Goal: Communication & Community: Answer question/provide support

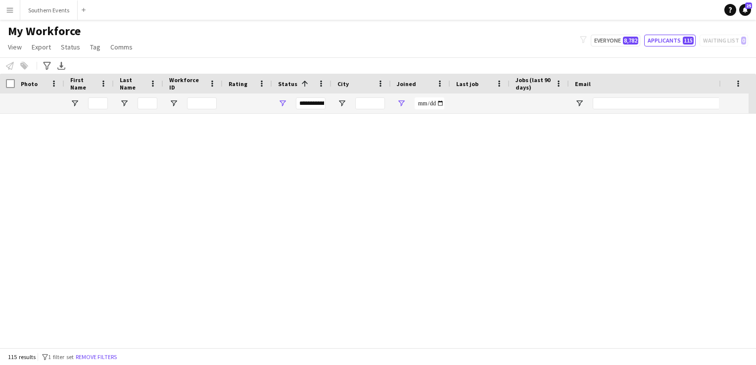
scroll to position [2958, 0]
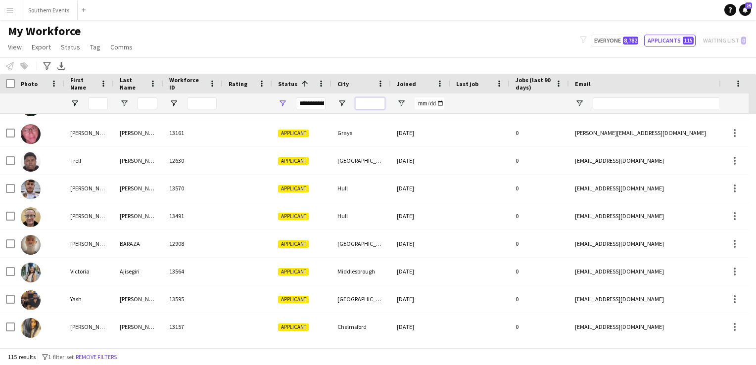
click at [367, 100] on input "City Filter Input" at bounding box center [370, 103] width 30 height 12
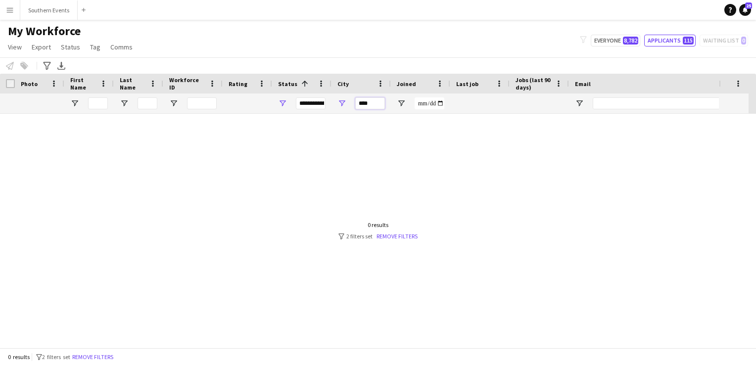
scroll to position [0, 0]
type input "****"
click at [11, 10] on app-icon "Menu" at bounding box center [10, 10] width 8 height 8
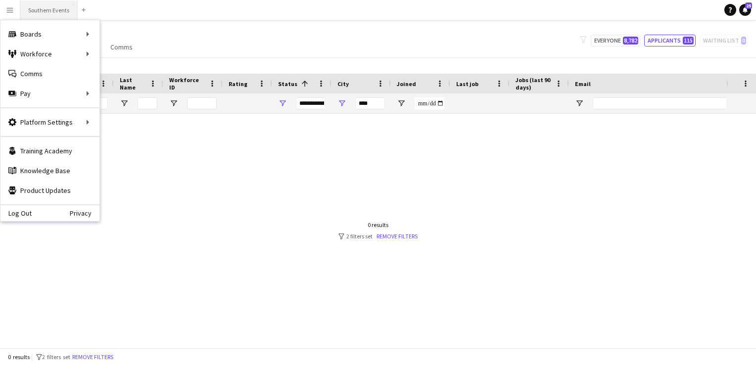
click at [37, 9] on button "Southern Events Close" at bounding box center [48, 9] width 57 height 19
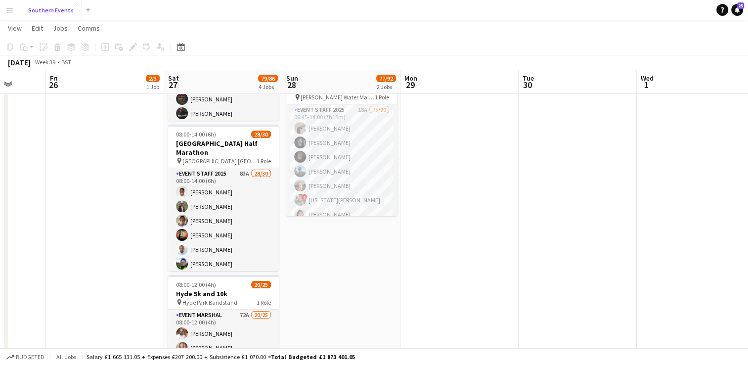
scroll to position [141, 0]
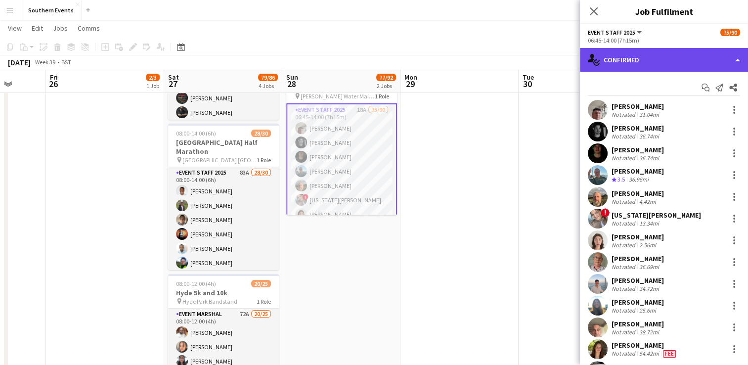
click at [625, 65] on div "single-neutral-actions-check-2 Confirmed" at bounding box center [664, 60] width 168 height 24
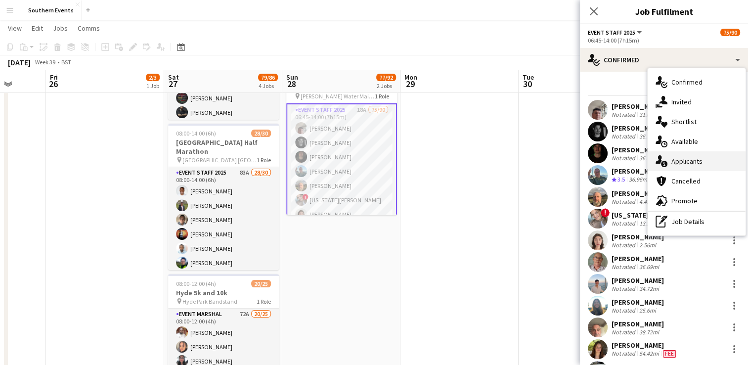
click at [687, 169] on div "single-neutral-actions-information Applicants" at bounding box center [697, 161] width 98 height 20
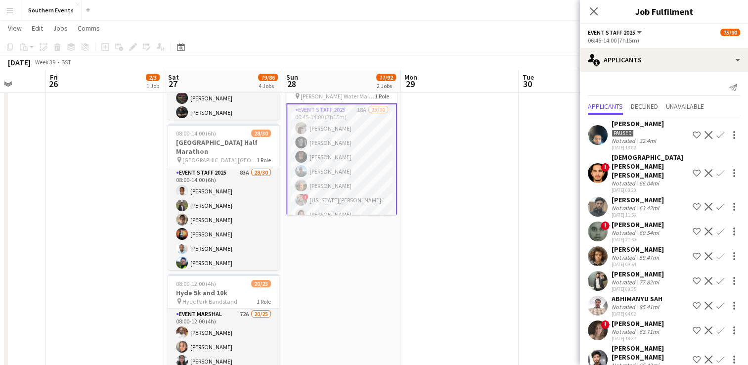
scroll to position [235, 0]
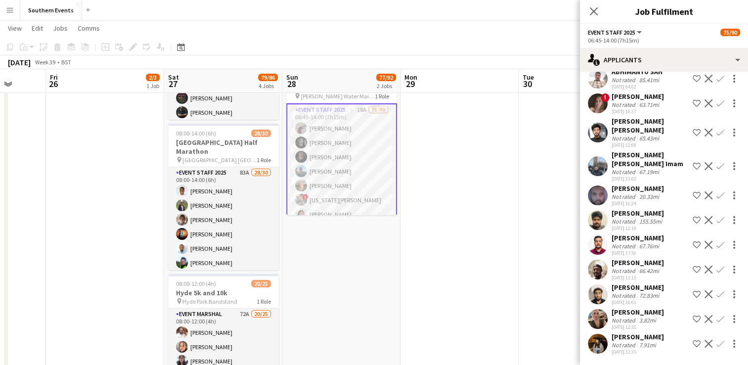
click at [717, 315] on app-icon "Confirm" at bounding box center [721, 319] width 8 height 8
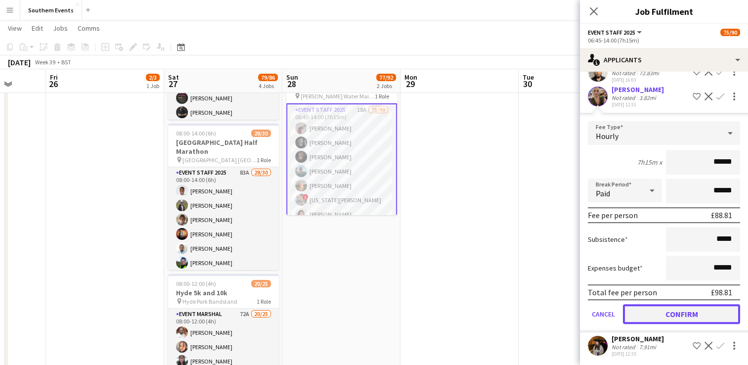
click at [667, 314] on button "Confirm" at bounding box center [681, 314] width 117 height 20
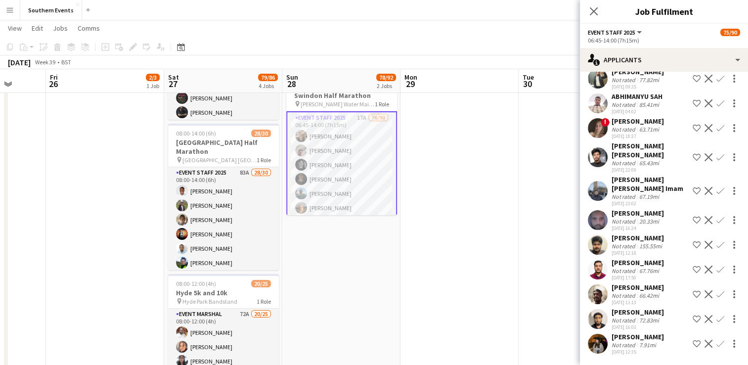
scroll to position [202, 0]
click at [717, 343] on app-icon "Confirm" at bounding box center [721, 344] width 8 height 8
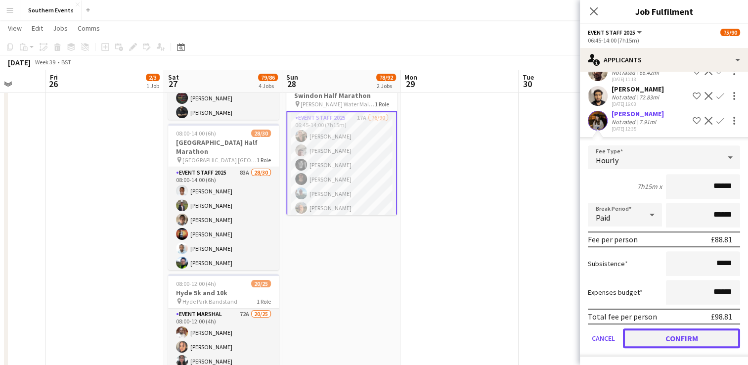
click at [686, 335] on button "Confirm" at bounding box center [681, 338] width 117 height 20
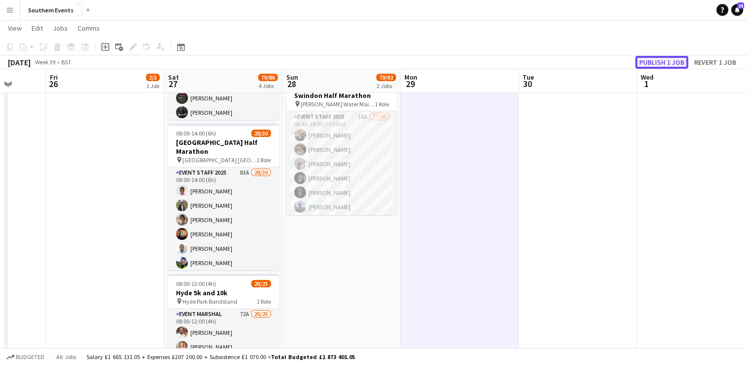
click at [655, 58] on button "Publish 1 job" at bounding box center [662, 62] width 53 height 13
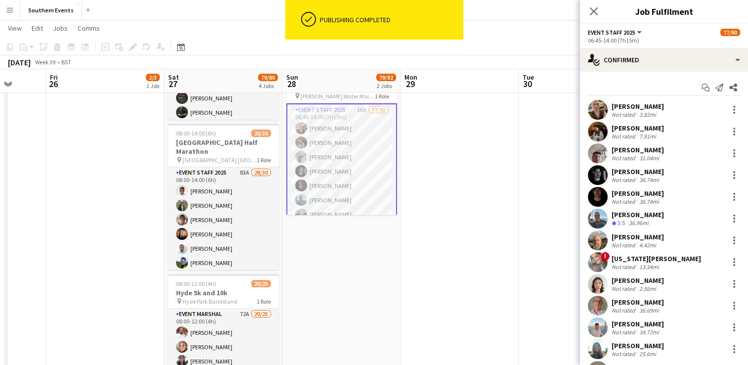
drag, startPoint x: 611, startPoint y: 104, endPoint x: 670, endPoint y: 127, distance: 62.6
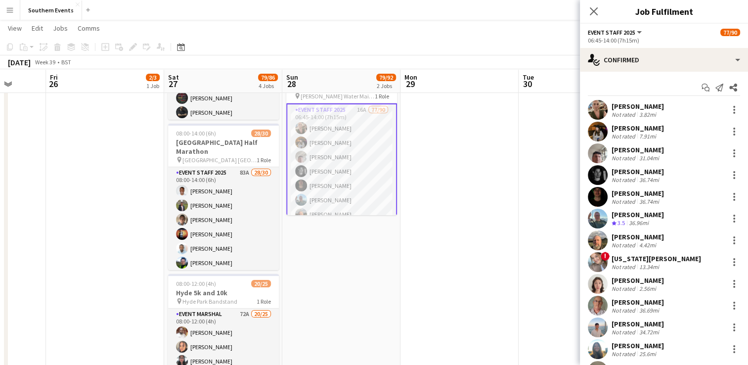
copy div "[PERSON_NAME] Not rated 3.82mi [PERSON_NAME]"
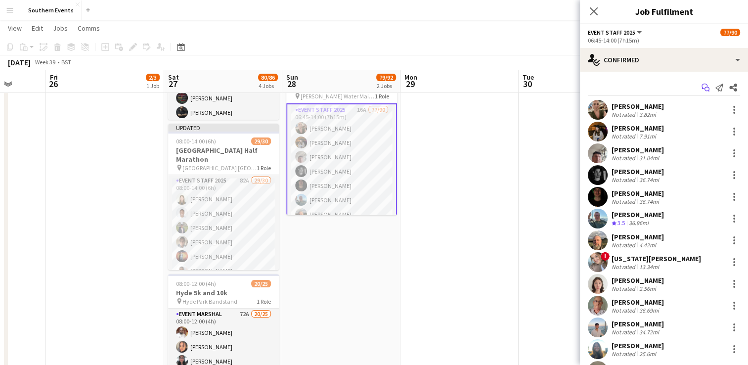
click at [702, 86] on icon "Start chat" at bounding box center [706, 88] width 8 height 8
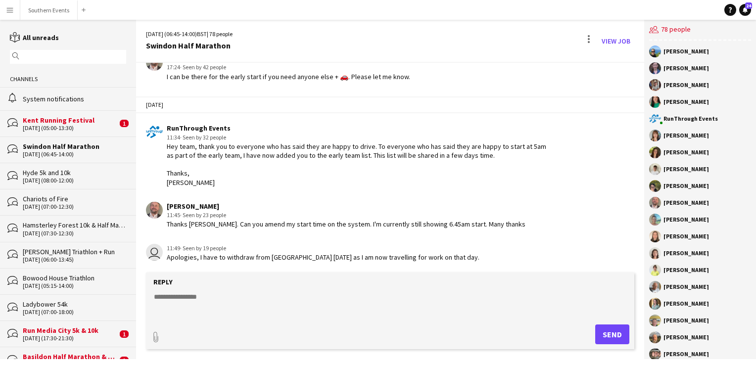
click at [199, 289] on form "Reply paperclip Send" at bounding box center [390, 311] width 488 height 77
click at [196, 293] on textarea at bounding box center [392, 305] width 478 height 26
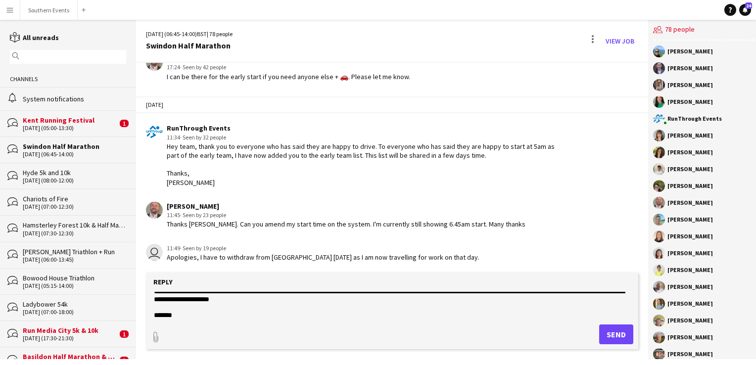
scroll to position [24, 0]
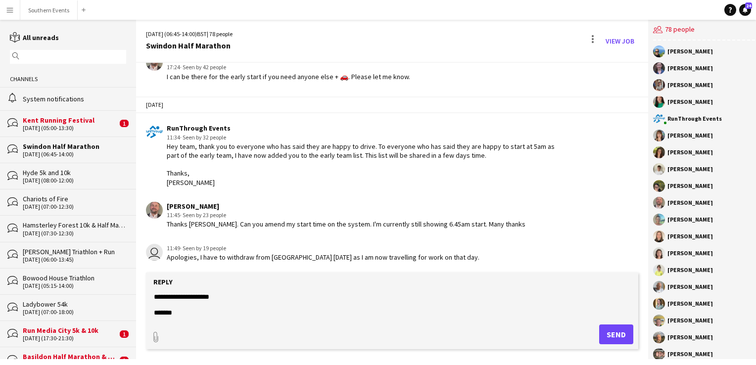
type textarea "**********"
click at [602, 338] on button "Send" at bounding box center [616, 334] width 34 height 20
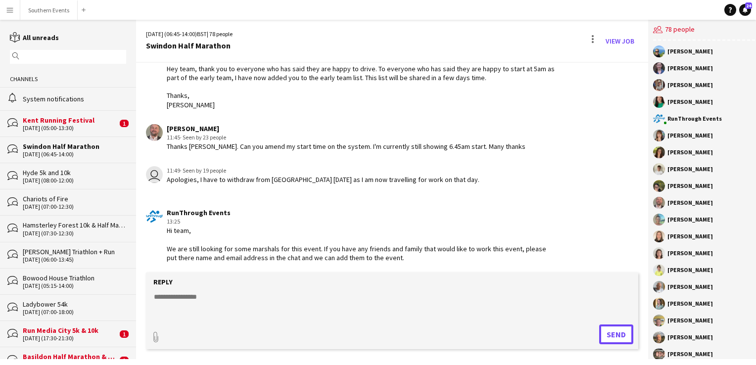
scroll to position [1428, 0]
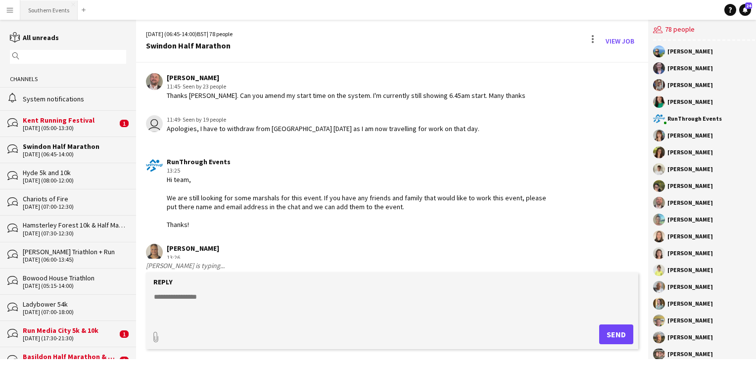
click at [35, 12] on button "Southern Events Close" at bounding box center [48, 9] width 57 height 19
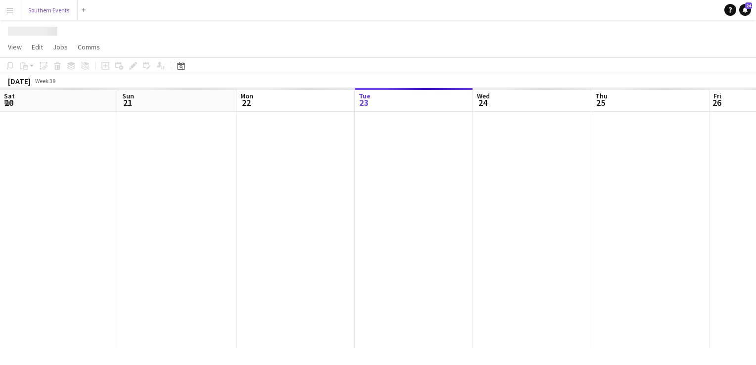
scroll to position [0, 236]
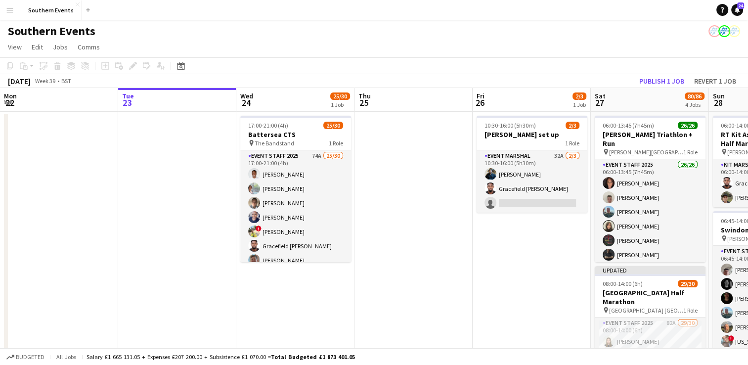
click at [13, 13] on app-icon "Menu" at bounding box center [10, 10] width 8 height 8
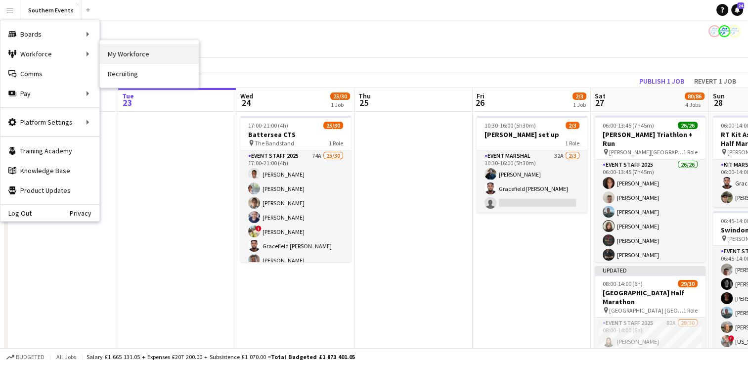
click at [135, 52] on link "My Workforce" at bounding box center [149, 54] width 99 height 20
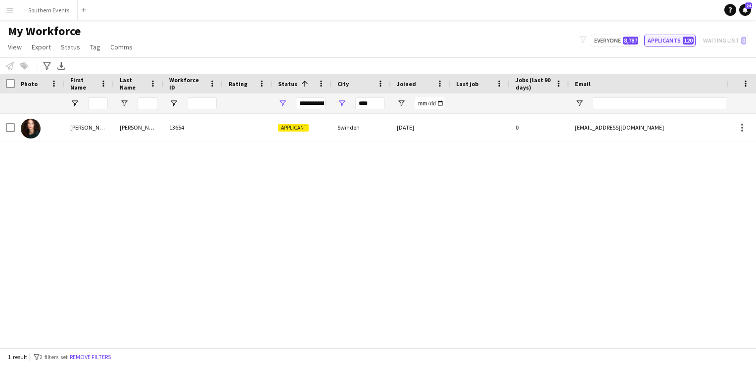
click at [665, 41] on button "Applicants 120" at bounding box center [669, 41] width 51 height 12
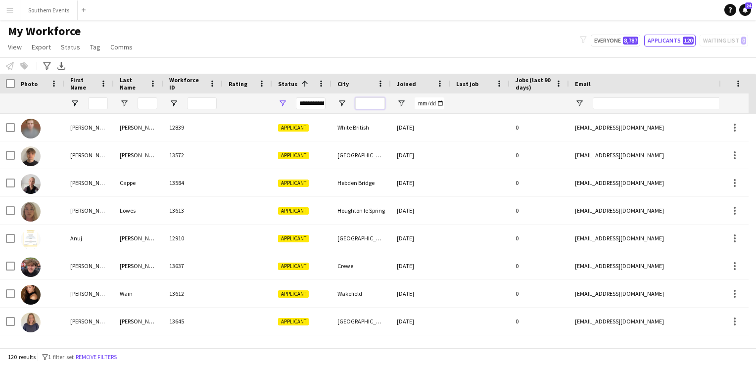
click at [362, 108] on input "City Filter Input" at bounding box center [370, 103] width 30 height 12
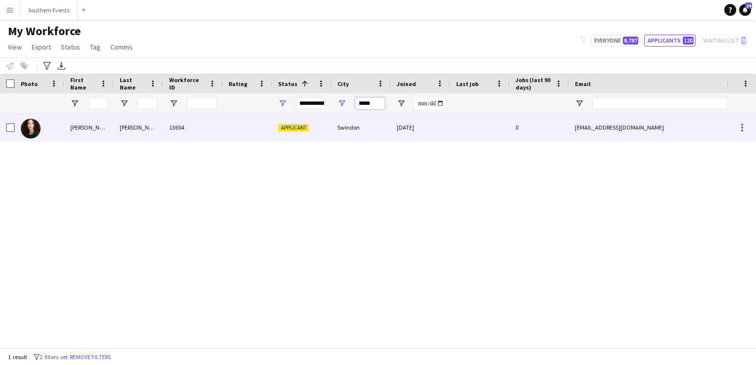
type input "*****"
click at [355, 129] on div "Swindon" at bounding box center [360, 127] width 59 height 27
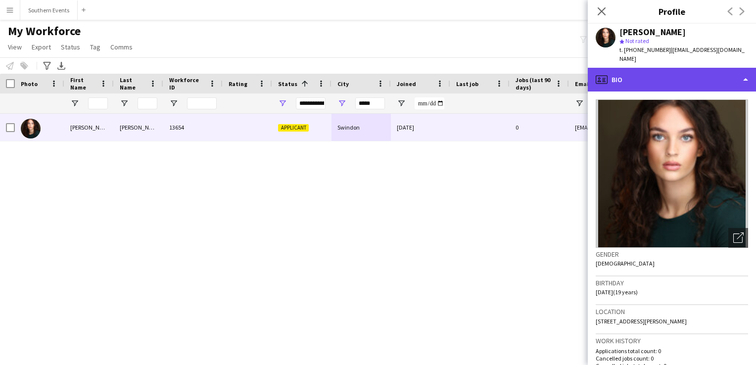
click at [673, 73] on div "profile Bio" at bounding box center [672, 80] width 168 height 24
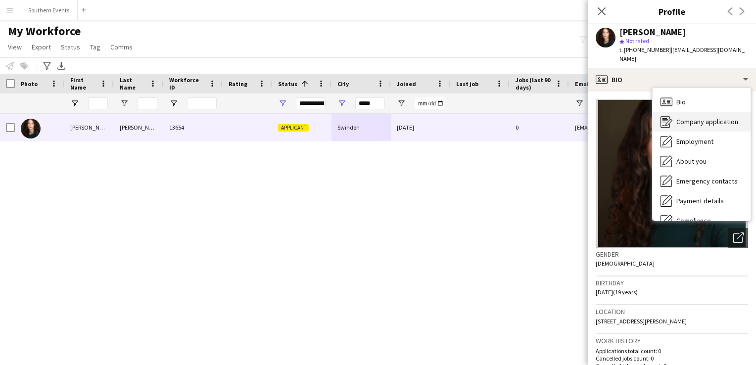
click at [690, 117] on span "Company application" at bounding box center [707, 121] width 62 height 9
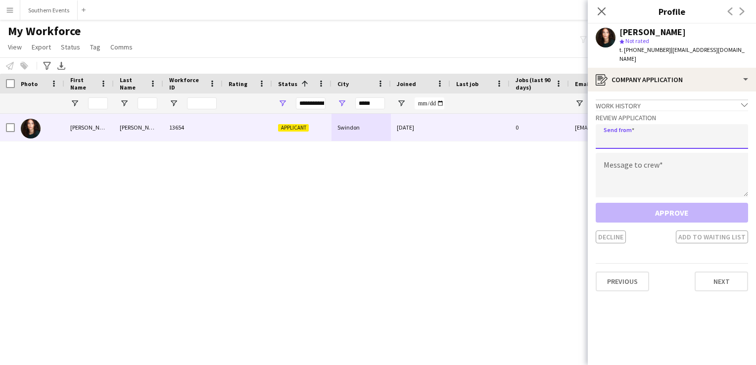
click at [627, 129] on input "email" at bounding box center [672, 136] width 152 height 25
type input "**********"
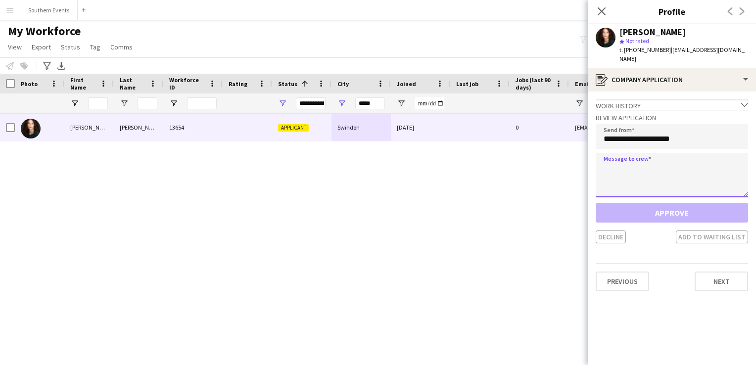
click at [620, 163] on textarea at bounding box center [672, 175] width 152 height 45
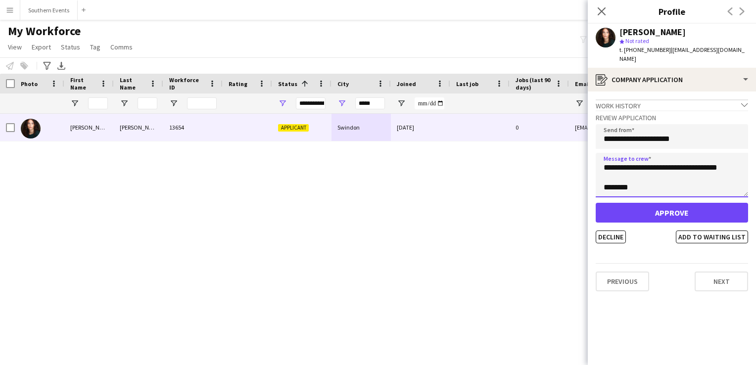
scroll to position [26, 0]
type textarea "**********"
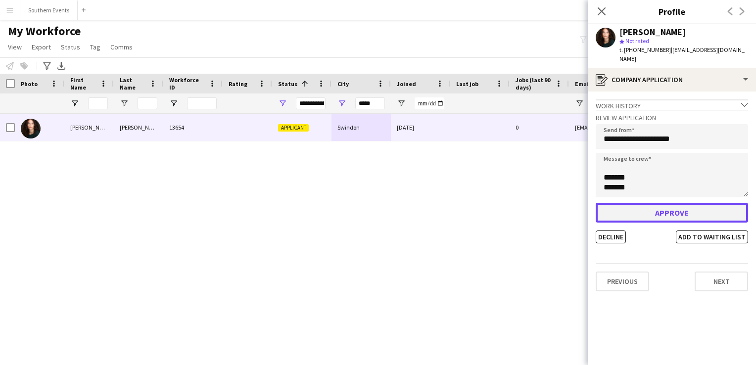
click at [656, 203] on button "Approve" at bounding box center [672, 213] width 152 height 20
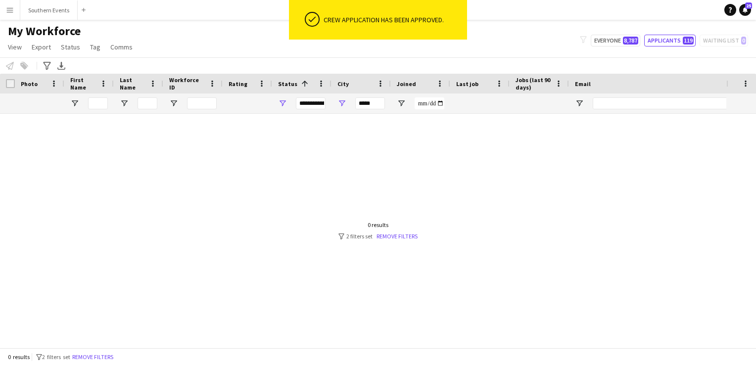
click at [10, 9] on app-icon "Menu" at bounding box center [10, 10] width 8 height 8
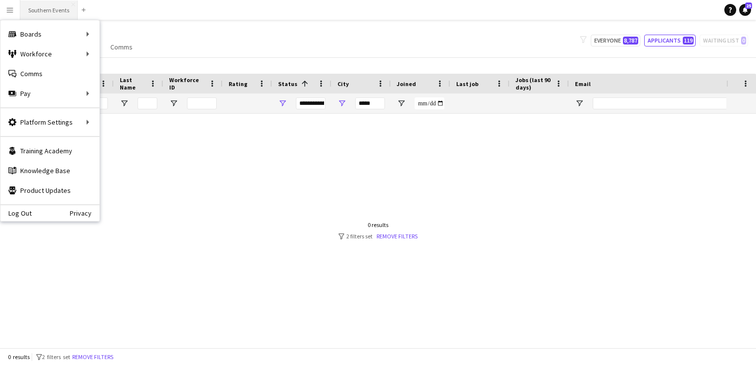
click at [39, 11] on button "Southern Events Close" at bounding box center [48, 9] width 57 height 19
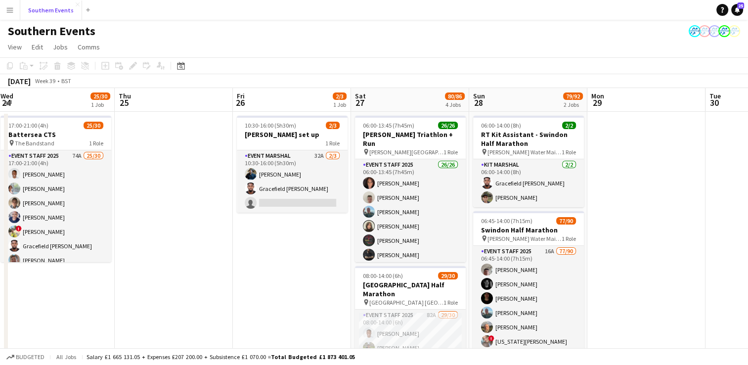
scroll to position [95, 0]
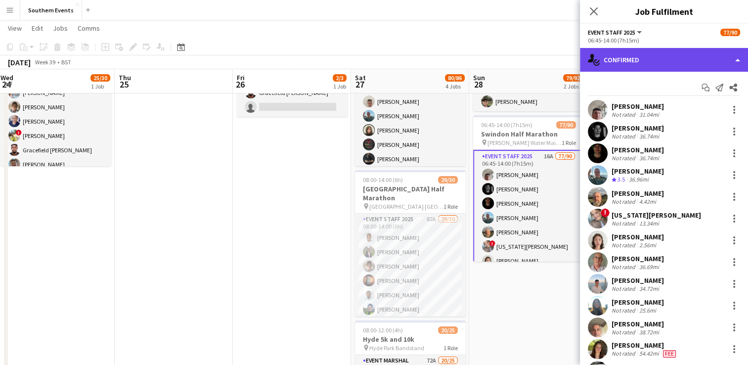
click at [627, 60] on div "single-neutral-actions-check-2 Confirmed" at bounding box center [664, 60] width 168 height 24
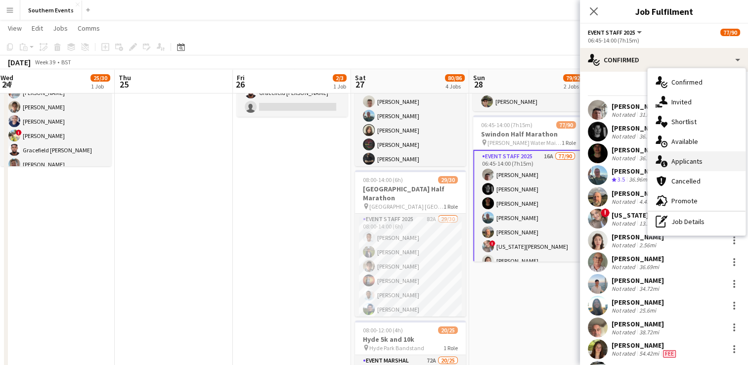
click at [675, 164] on span "Applicants" at bounding box center [687, 161] width 31 height 9
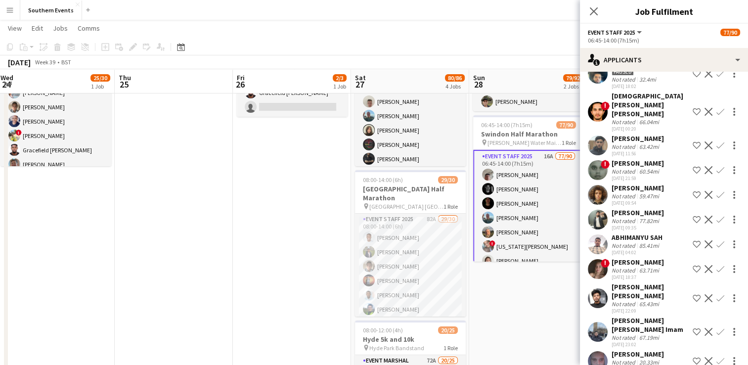
scroll to position [63, 0]
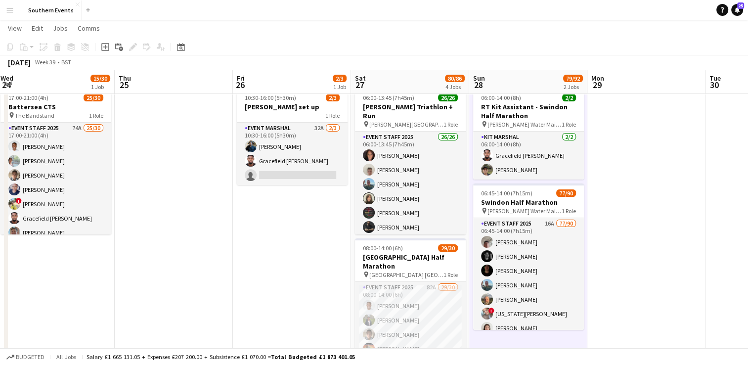
scroll to position [28, 0]
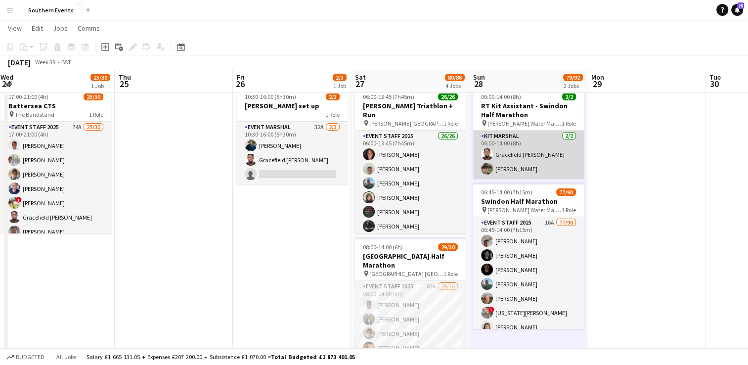
click at [549, 160] on app-card-role "Kit Marshal [DATE] 06:00-14:00 (8h) Gracefield [PERSON_NAME] [PERSON_NAME]" at bounding box center [528, 155] width 111 height 48
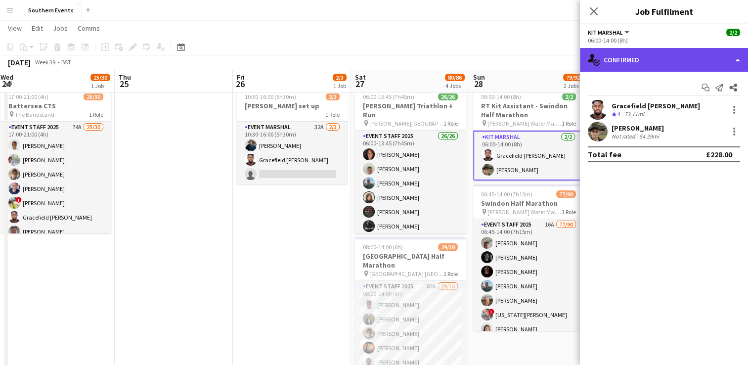
click at [655, 66] on div "single-neutral-actions-check-2 Confirmed" at bounding box center [664, 60] width 168 height 24
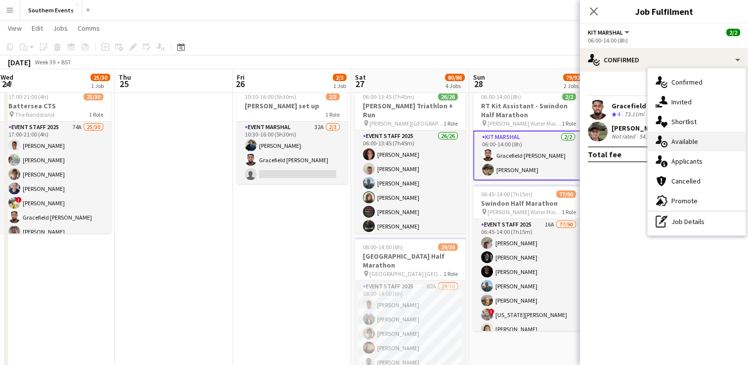
click at [688, 141] on span "Available" at bounding box center [685, 141] width 27 height 9
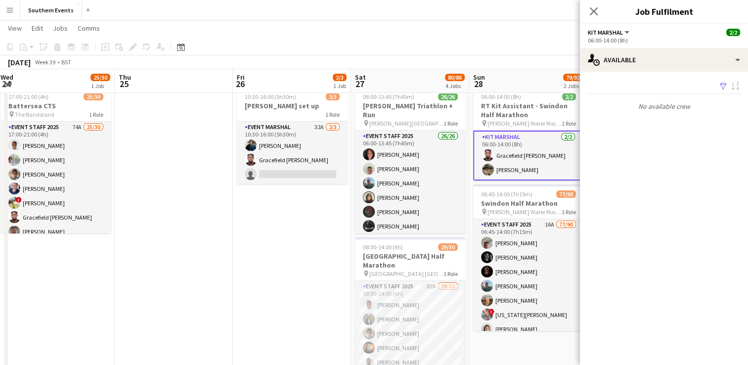
click at [641, 74] on div "Filter Sort asc No available crew Rating: 0 - 5 0 5 Distance: 1mi - 1001mi+ 100…" at bounding box center [664, 97] width 168 height 51
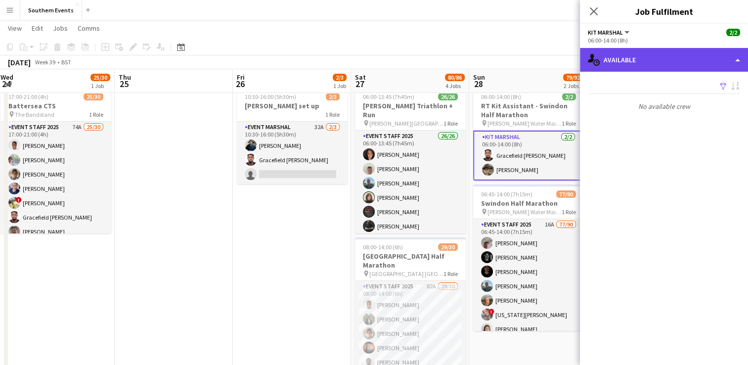
click at [631, 61] on div "single-neutral-actions-upload Available" at bounding box center [664, 60] width 168 height 24
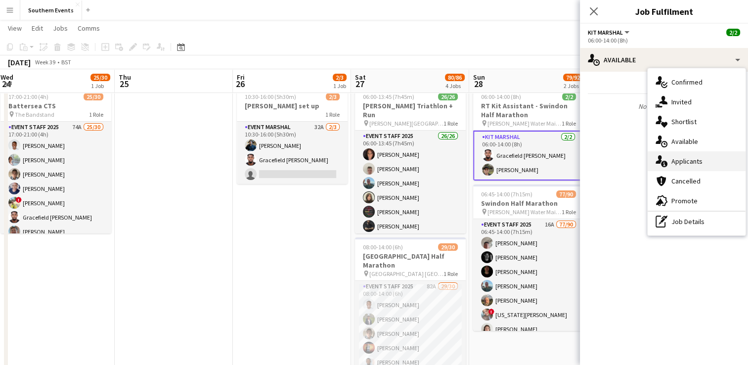
click at [685, 166] on div "single-neutral-actions-information Applicants" at bounding box center [697, 161] width 98 height 20
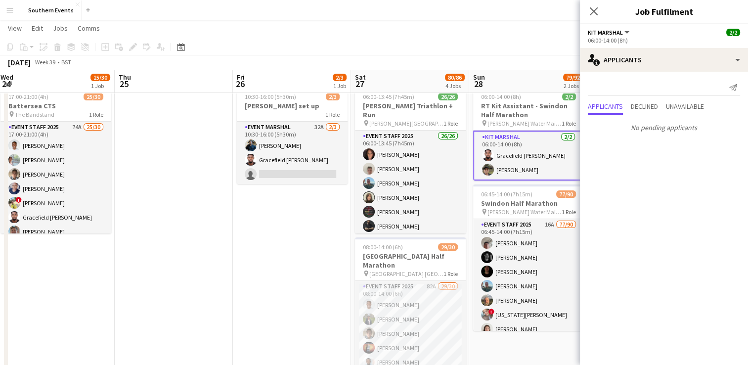
scroll to position [76, 0]
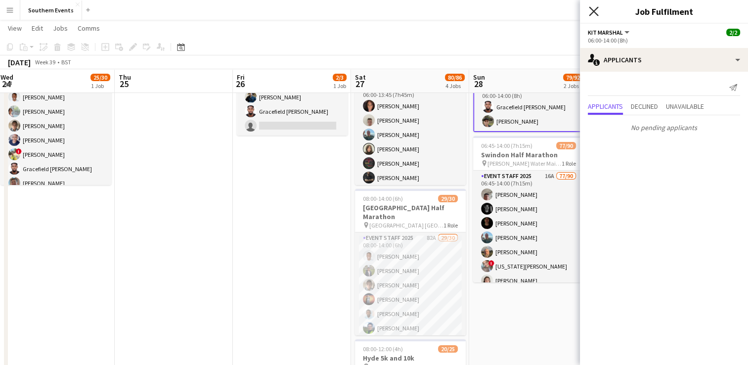
click at [592, 13] on icon at bounding box center [593, 10] width 9 height 9
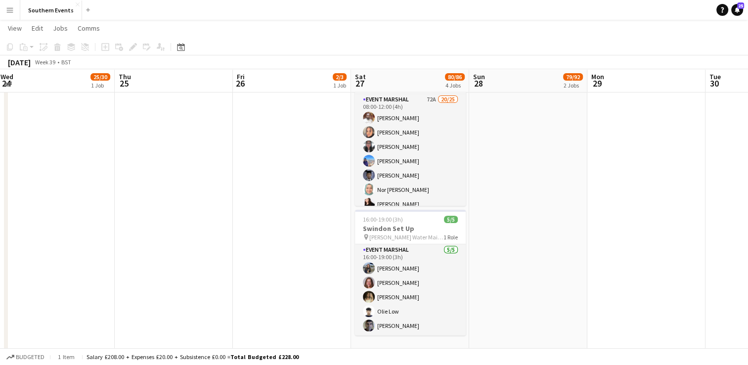
scroll to position [357, 0]
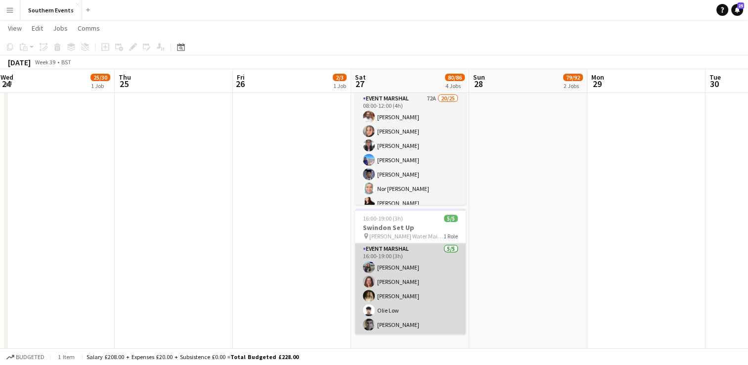
click at [433, 298] on app-card-role "Event Marshal [DATE] 16:00-19:00 (3h) [PERSON_NAME] [PERSON_NAME] [PERSON_NAME]…" at bounding box center [410, 288] width 111 height 91
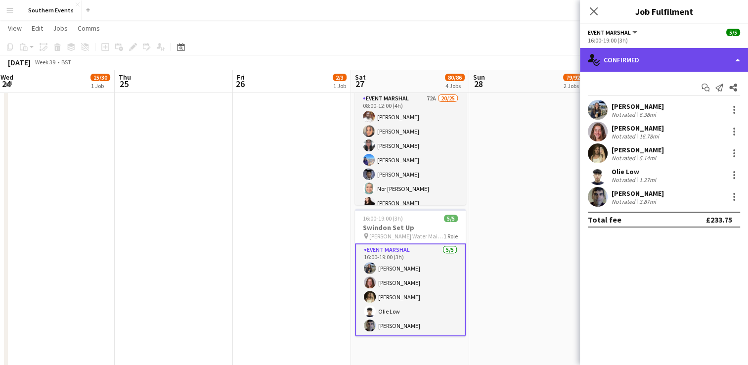
click at [648, 62] on div "single-neutral-actions-check-2 Confirmed" at bounding box center [664, 60] width 168 height 24
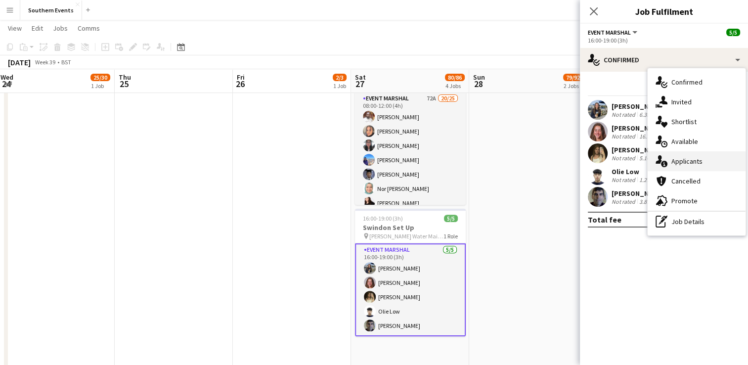
click at [681, 156] on div "single-neutral-actions-information Applicants" at bounding box center [697, 161] width 98 height 20
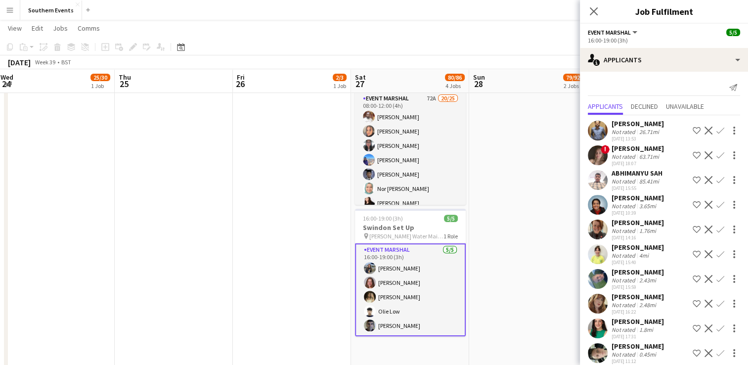
scroll to position [9, 0]
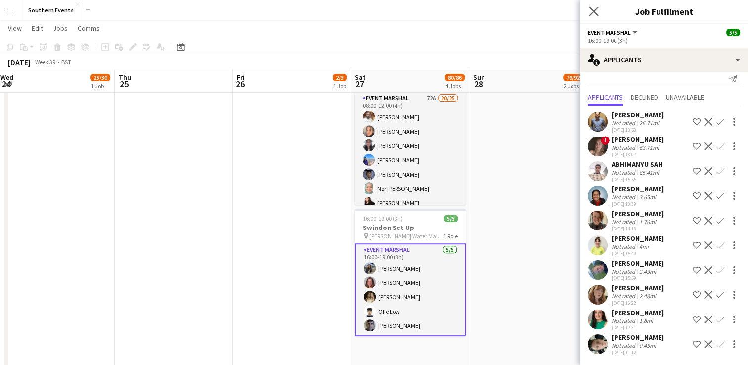
click at [592, 16] on icon "Close pop-in" at bounding box center [593, 10] width 9 height 9
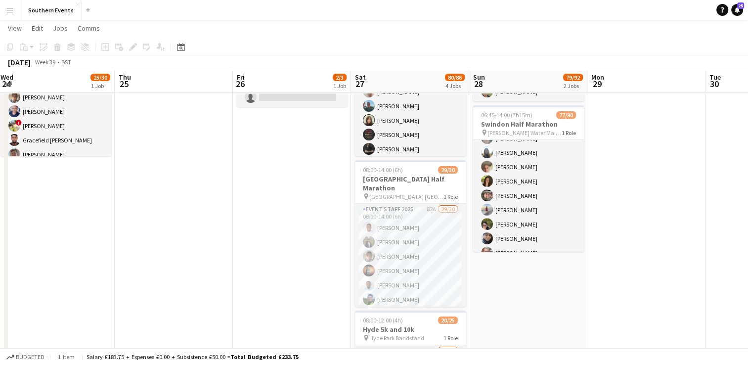
scroll to position [112, 0]
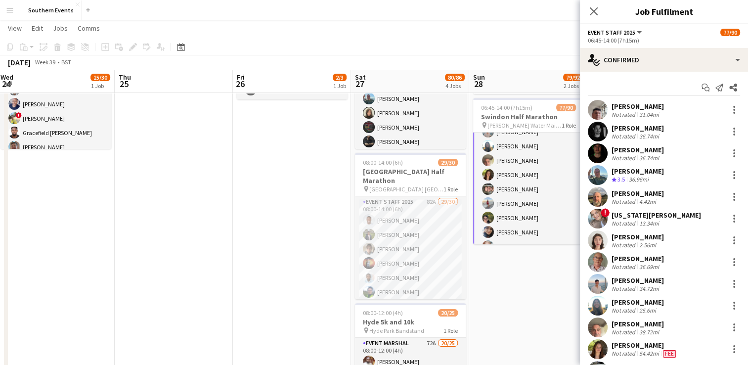
scroll to position [141, 0]
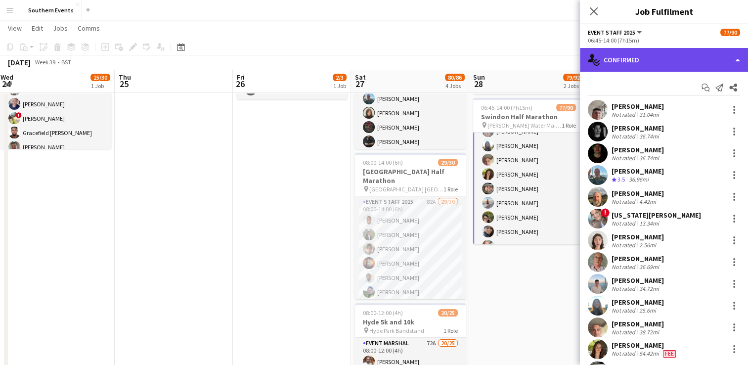
click at [637, 60] on div "single-neutral-actions-check-2 Confirmed" at bounding box center [664, 60] width 168 height 24
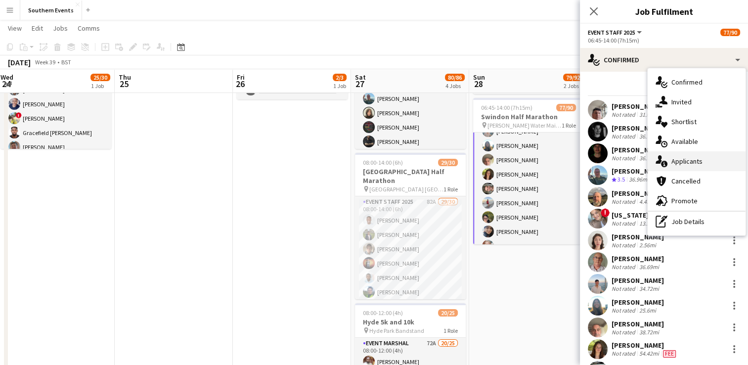
click at [683, 160] on span "Applicants" at bounding box center [687, 161] width 31 height 9
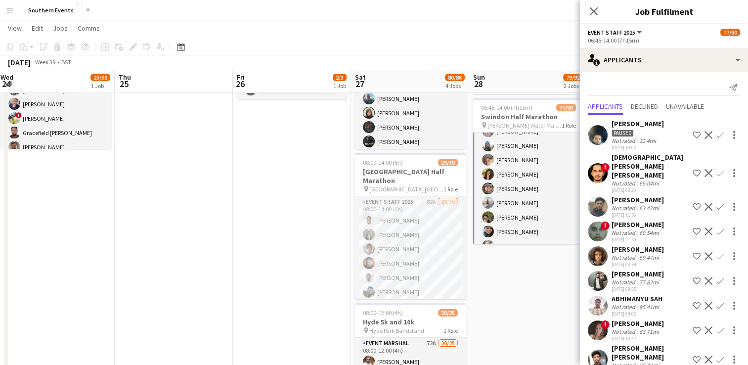
scroll to position [186, 0]
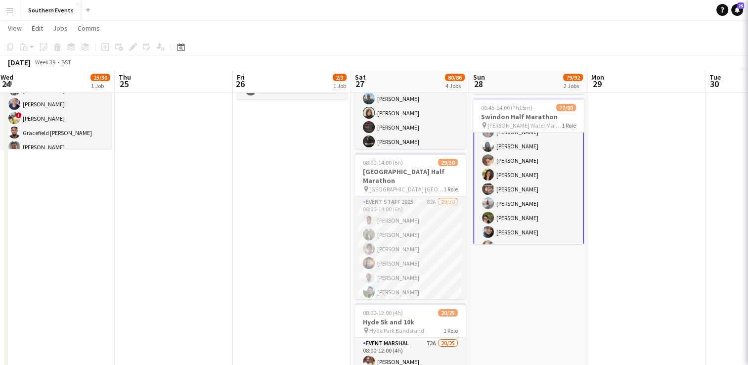
scroll to position [141, 0]
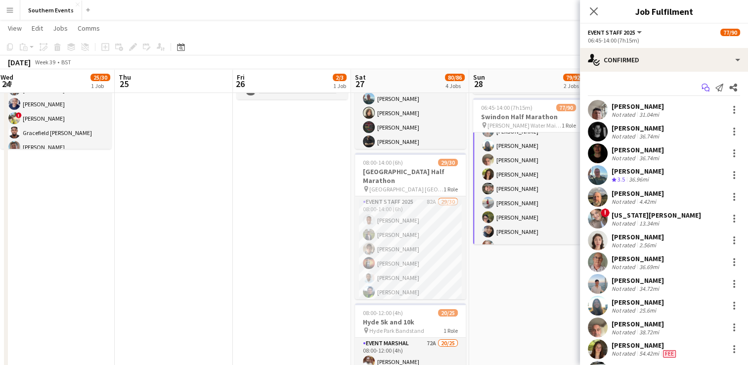
click at [702, 87] on icon "Start chat" at bounding box center [706, 88] width 8 height 8
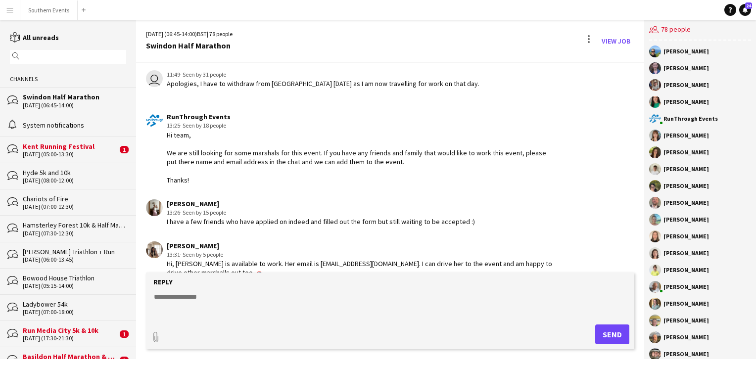
scroll to position [1335, 0]
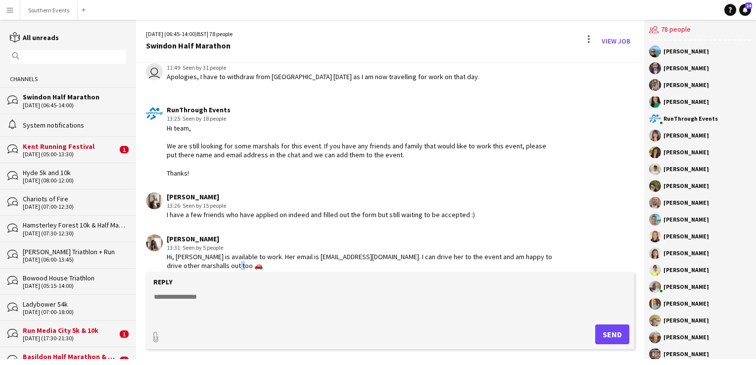
click at [242, 258] on div "Hi, [PERSON_NAME] is available to work. Her email is [EMAIL_ADDRESS][DOMAIN_NAM…" at bounding box center [360, 261] width 386 height 18
copy div "🚗"
click at [287, 210] on div "I have a few friends who have applied on indeed and filled out the form but sti…" at bounding box center [321, 214] width 308 height 9
drag, startPoint x: 177, startPoint y: 246, endPoint x: 236, endPoint y: 248, distance: 59.9
click at [236, 252] on div "Hi, [PERSON_NAME] is available to work. Her email is [EMAIL_ADDRESS][DOMAIN_NAM…" at bounding box center [360, 261] width 386 height 18
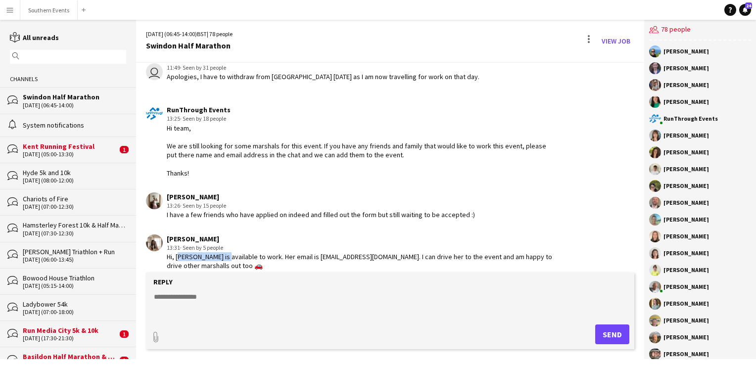
copy div "[PERSON_NAME]"
drag, startPoint x: 332, startPoint y: 246, endPoint x: 398, endPoint y: 249, distance: 65.4
click at [398, 252] on div "Hi, [PERSON_NAME] is available to work. Her email is [EMAIL_ADDRESS][DOMAIN_NAM…" at bounding box center [360, 261] width 386 height 18
copy div "[EMAIL_ADDRESS][DOMAIN_NAME]"
drag, startPoint x: 177, startPoint y: 247, endPoint x: 235, endPoint y: 249, distance: 58.9
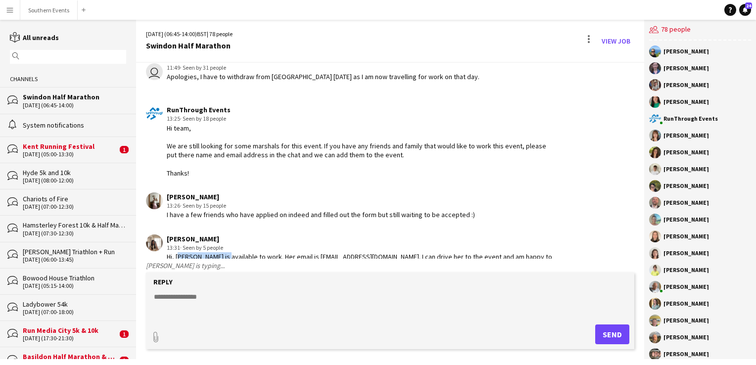
click at [235, 252] on div "Hi, [PERSON_NAME] is available to work. Her email is [EMAIL_ADDRESS][DOMAIN_NAM…" at bounding box center [360, 261] width 386 height 18
copy div "[PERSON_NAME]"
click at [163, 299] on textarea at bounding box center [392, 305] width 478 height 26
paste textarea "**********"
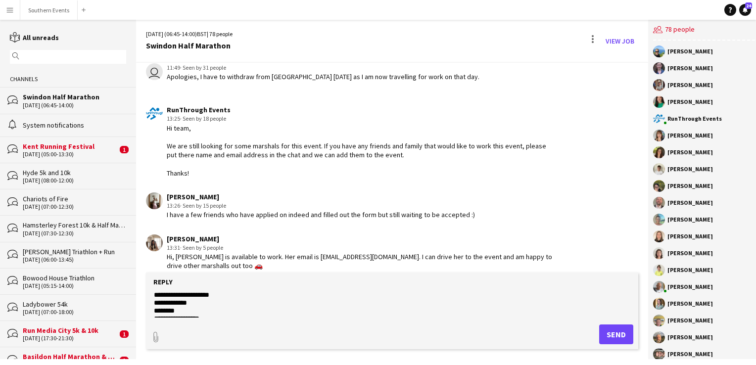
scroll to position [0, 0]
click at [289, 314] on textarea at bounding box center [392, 305] width 478 height 26
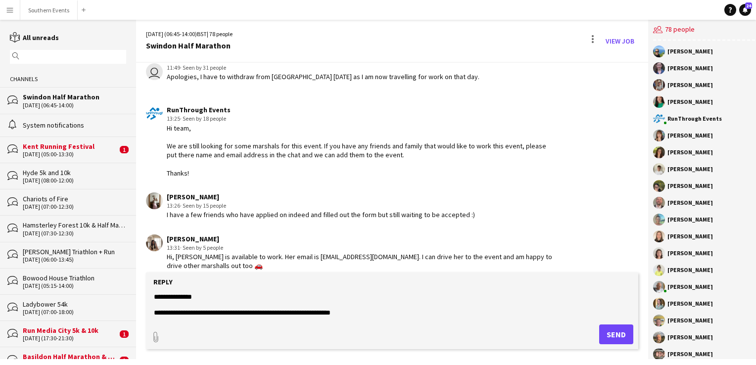
type textarea "**********"
click at [369, 311] on textarea at bounding box center [392, 305] width 478 height 26
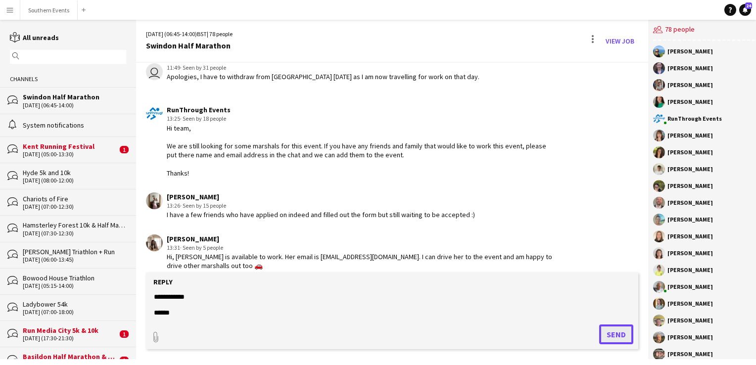
click at [619, 338] on button "Send" at bounding box center [616, 334] width 34 height 20
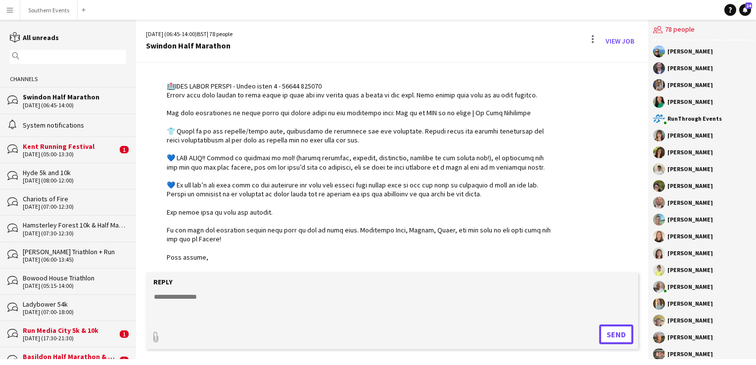
scroll to position [2133, 0]
